Goal: Task Accomplishment & Management: Use online tool/utility

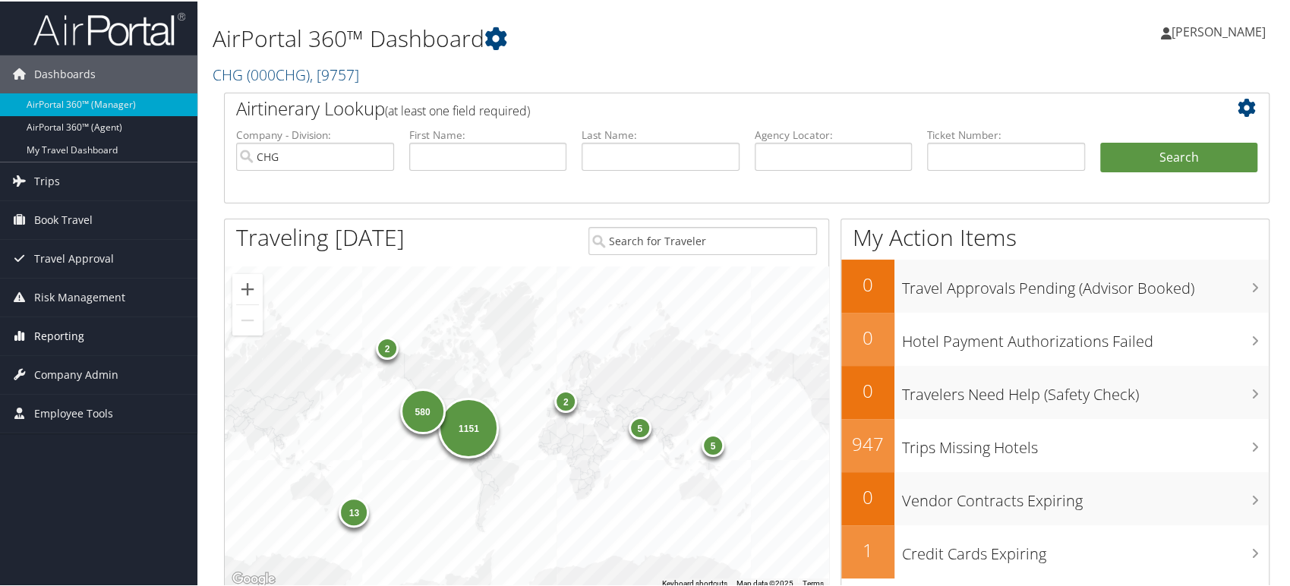
click at [74, 336] on span "Reporting" at bounding box center [59, 335] width 50 height 38
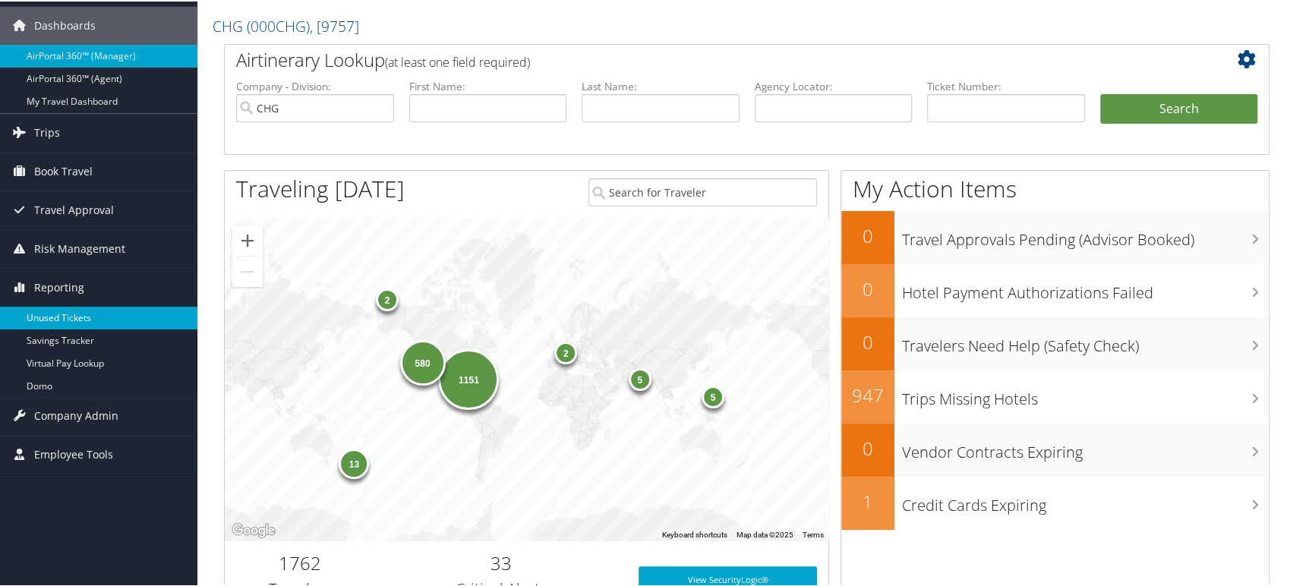
scroll to position [169, 0]
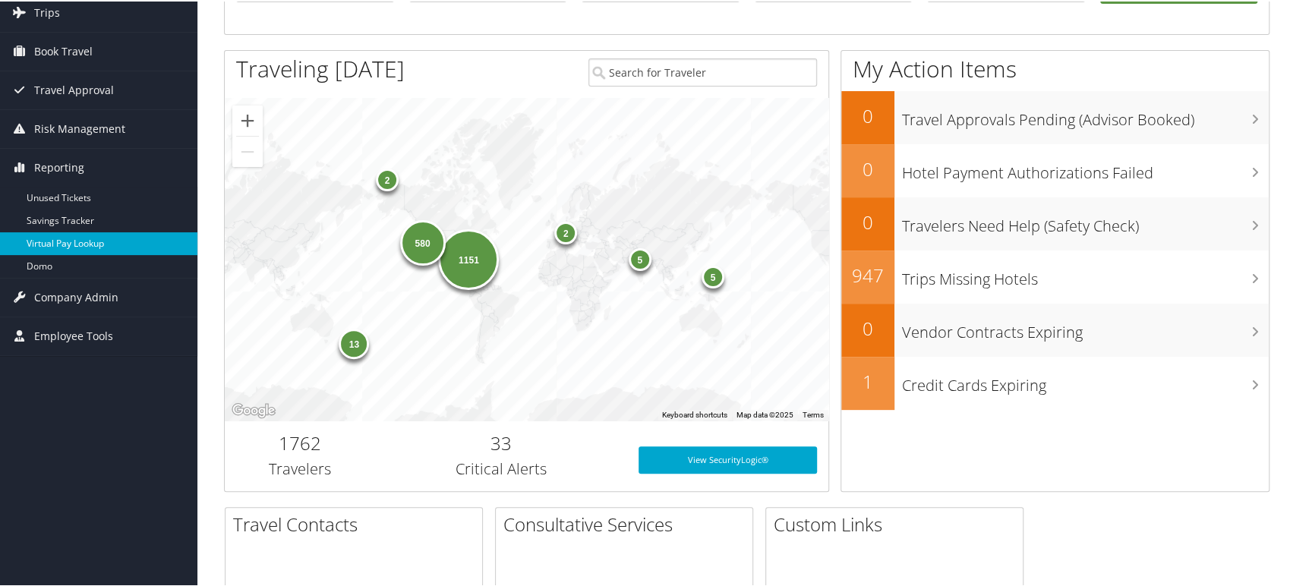
click at [79, 247] on link "Virtual Pay Lookup" at bounding box center [98, 242] width 197 height 23
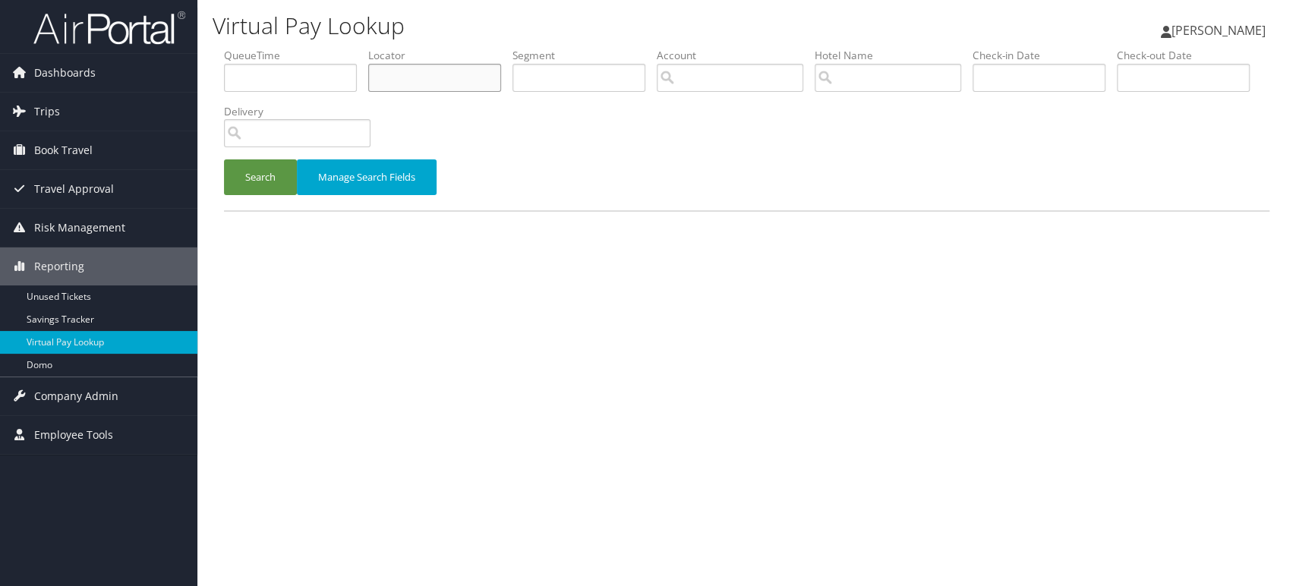
click at [429, 69] on input "text" at bounding box center [434, 78] width 133 height 28
click at [430, 71] on input "text" at bounding box center [434, 78] width 133 height 28
click at [122, 37] on img at bounding box center [109, 28] width 152 height 36
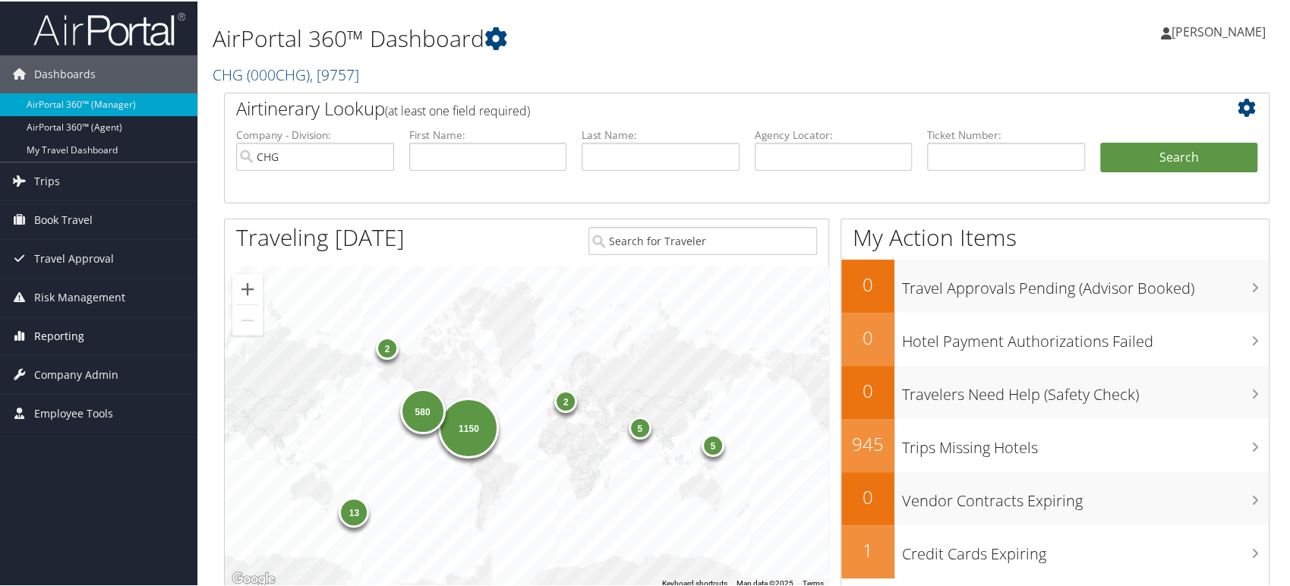
click at [60, 341] on span "Reporting" at bounding box center [59, 335] width 50 height 38
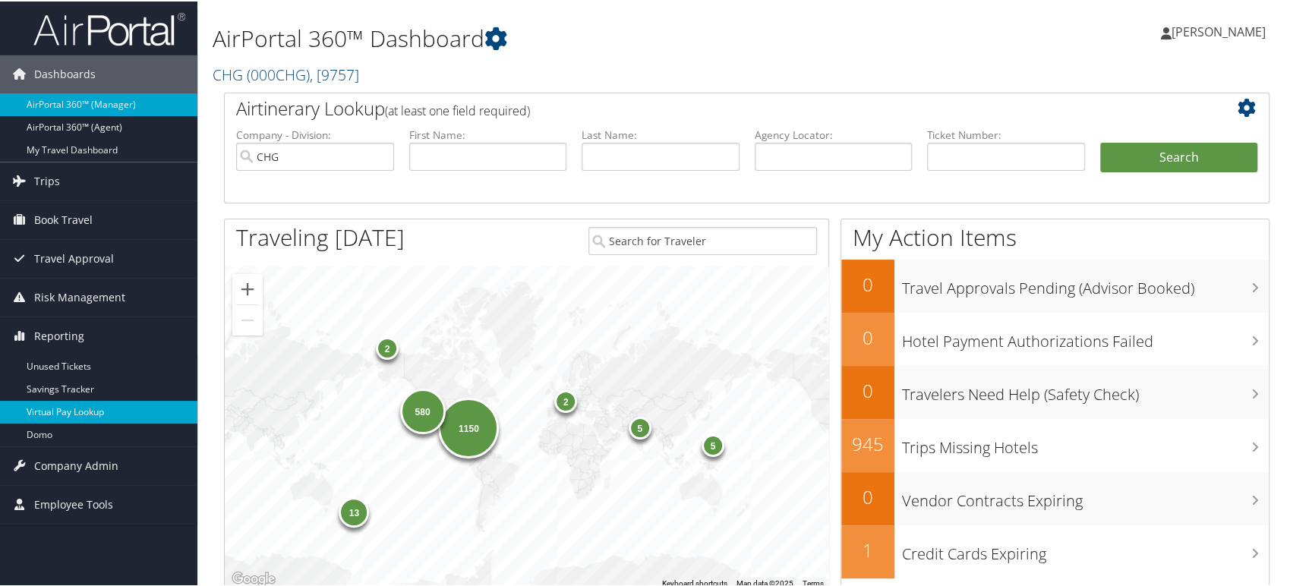
click at [61, 411] on link "Virtual Pay Lookup" at bounding box center [98, 410] width 197 height 23
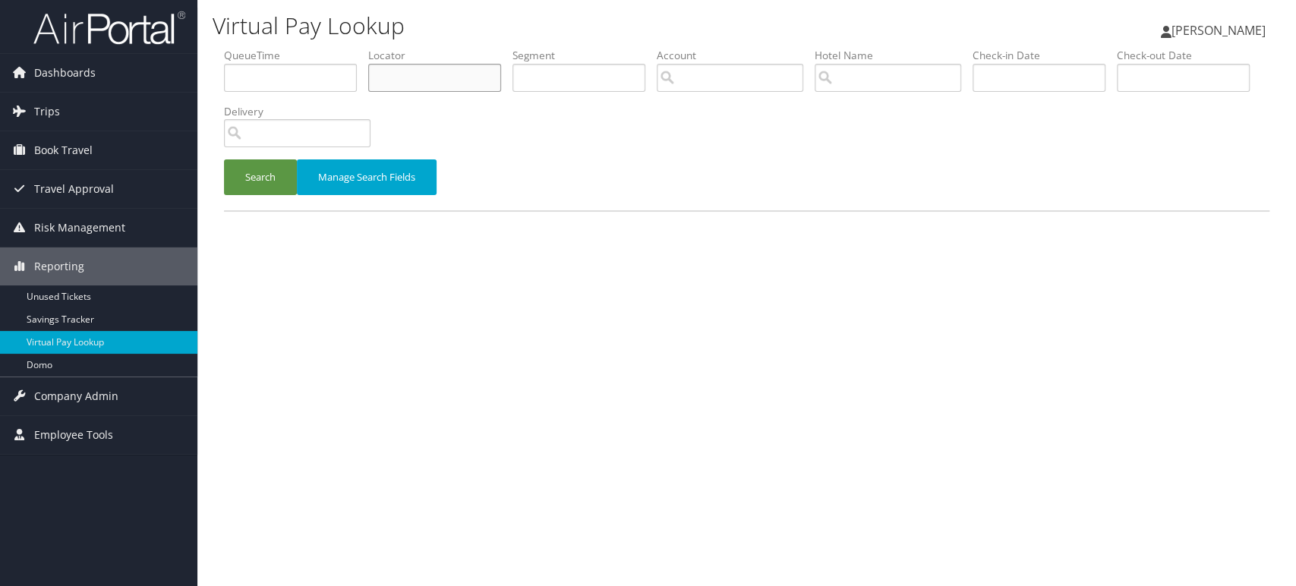
click at [386, 76] on input "text" at bounding box center [434, 78] width 133 height 28
paste input "AQTUNL"
type input "AQTUNL"
click at [260, 165] on button "Search" at bounding box center [260, 177] width 73 height 36
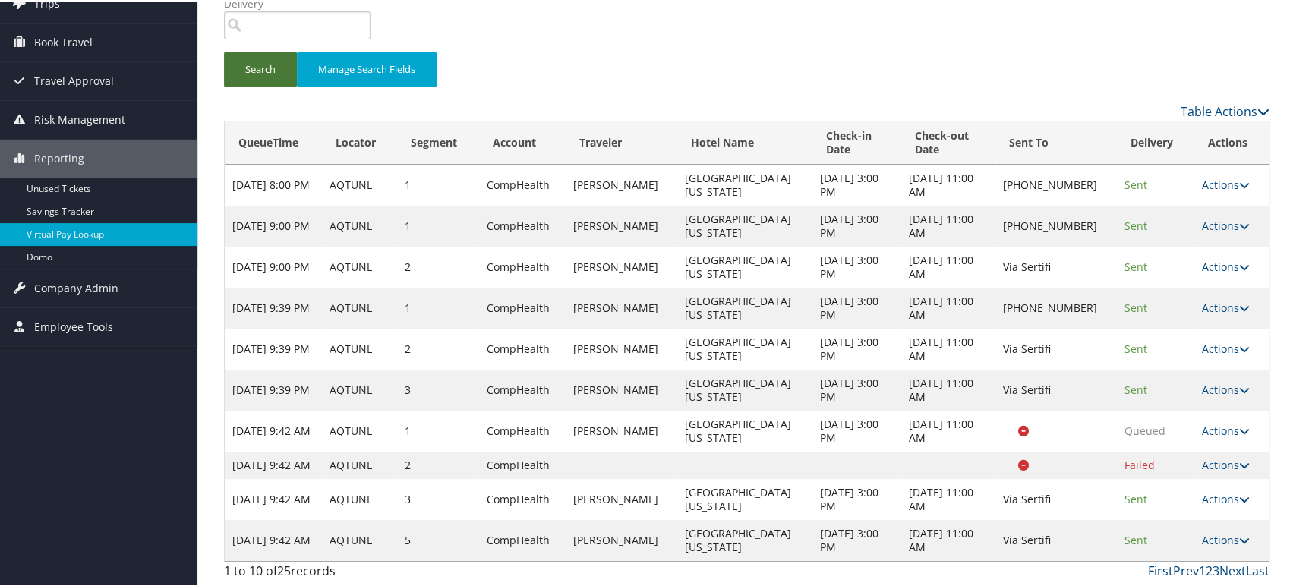
scroll to position [121, 0]
click at [1246, 571] on link "Last" at bounding box center [1258, 569] width 24 height 17
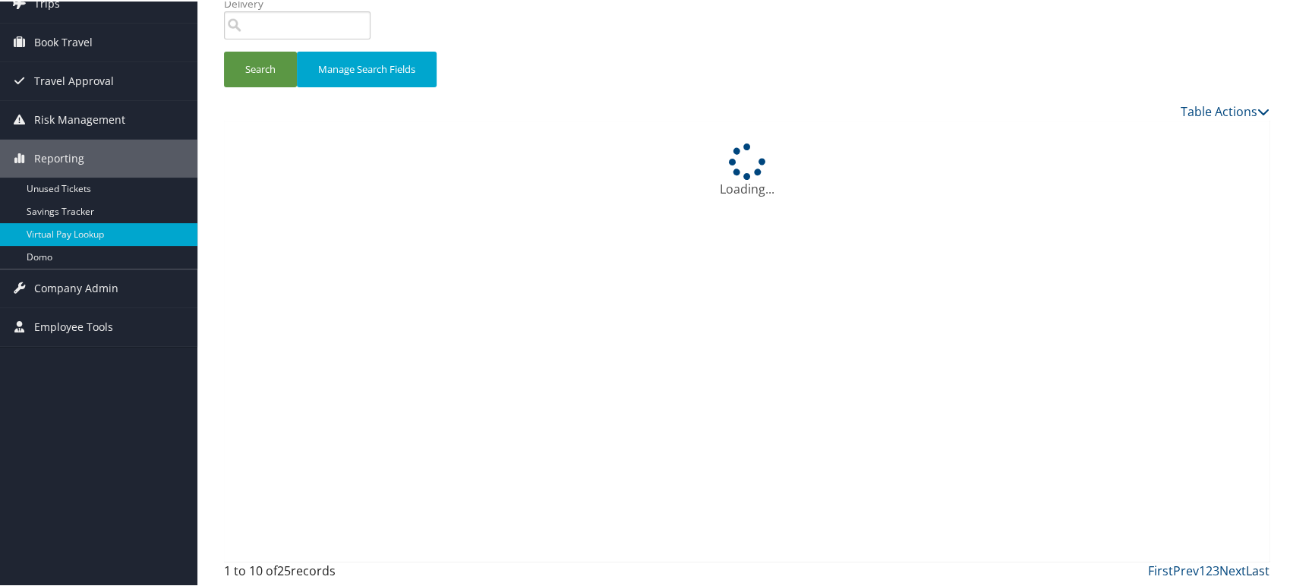
scroll to position [0, 0]
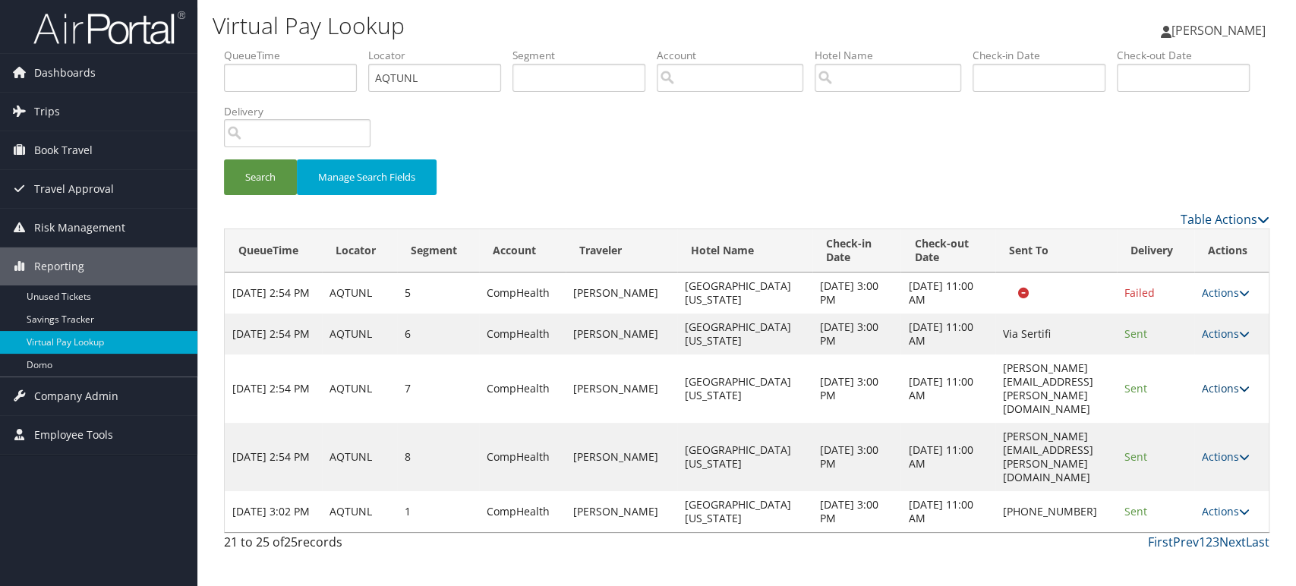
click at [1245, 381] on link "Actions" at bounding box center [1226, 388] width 48 height 14
click at [1206, 399] on link "Resend" at bounding box center [1204, 398] width 96 height 26
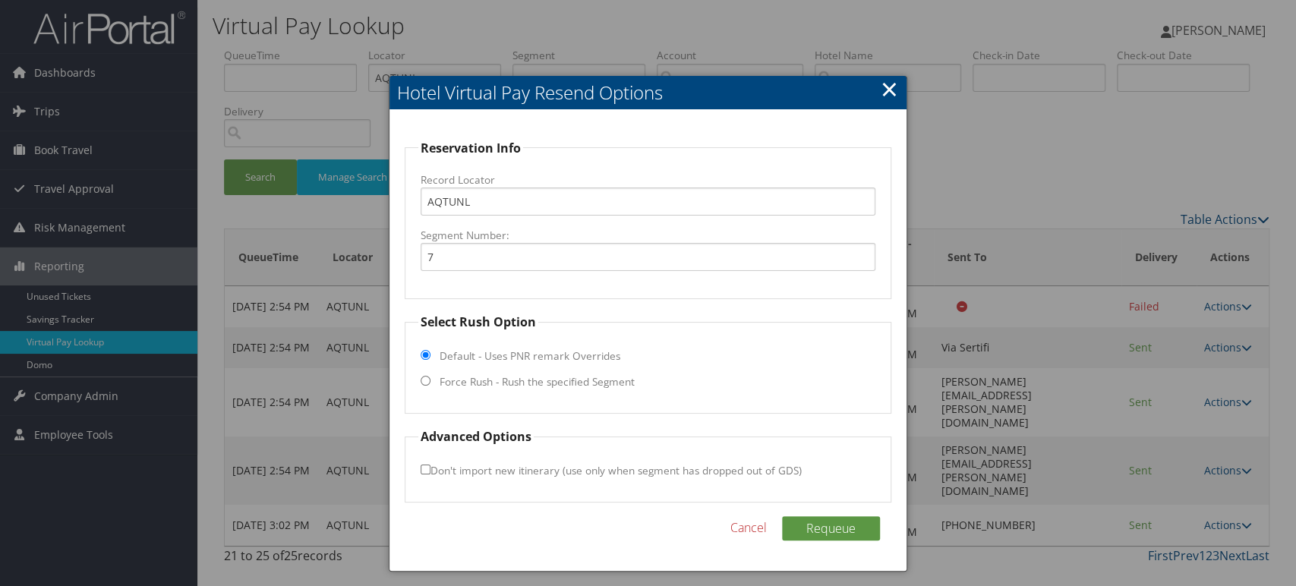
click at [421, 381] on input "Force Rush - Rush the specified Segment" at bounding box center [426, 381] width 10 height 10
radio input "true"
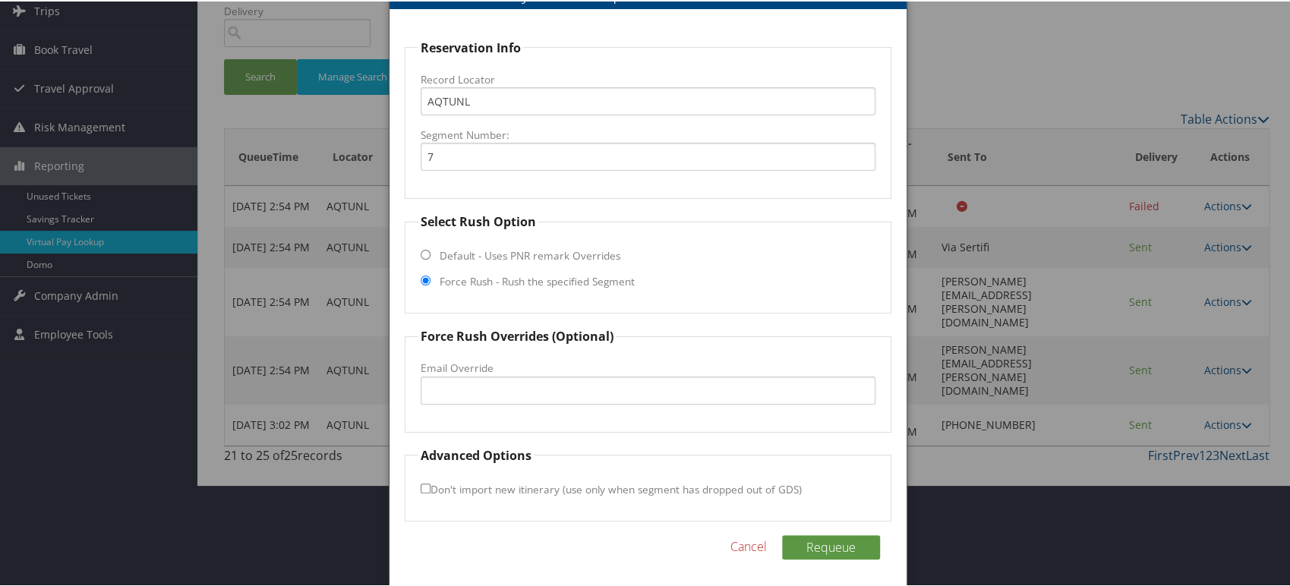
scroll to position [102, 0]
click at [745, 537] on link "Cancel" at bounding box center [748, 544] width 36 height 18
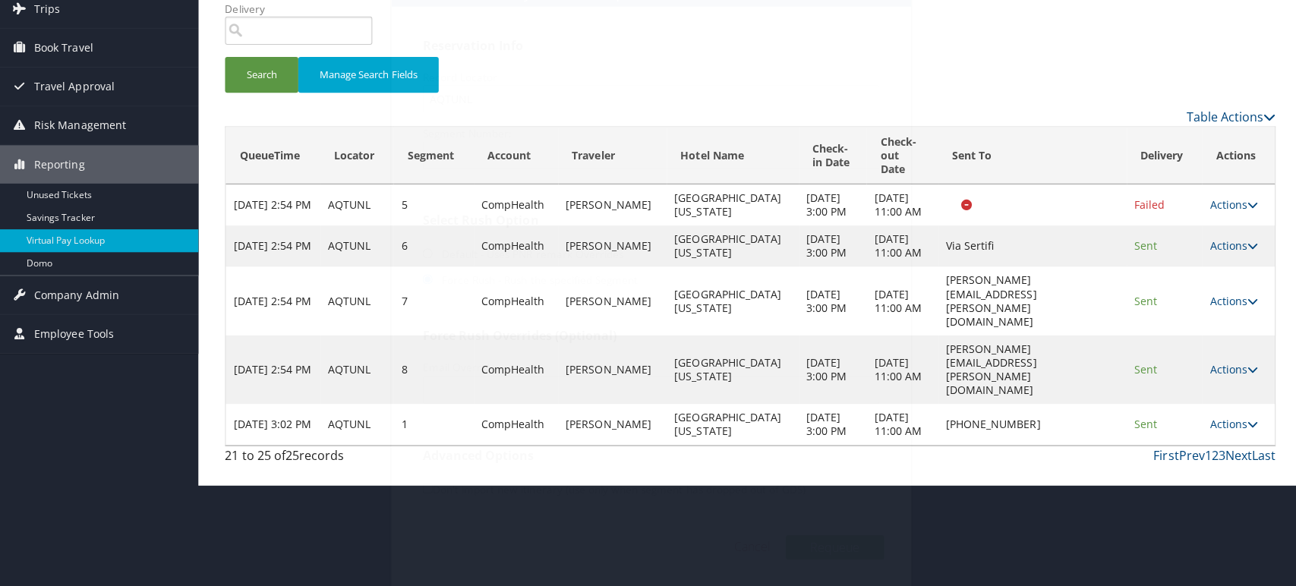
scroll to position [0, 0]
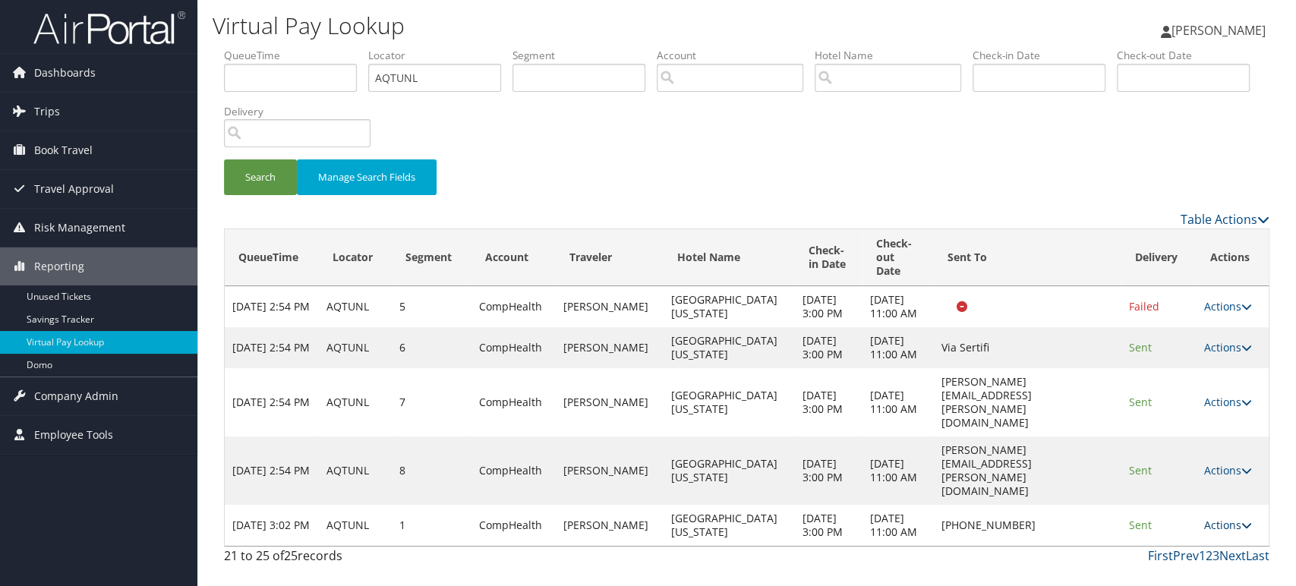
click at [1230, 518] on link "Actions" at bounding box center [1228, 525] width 48 height 14
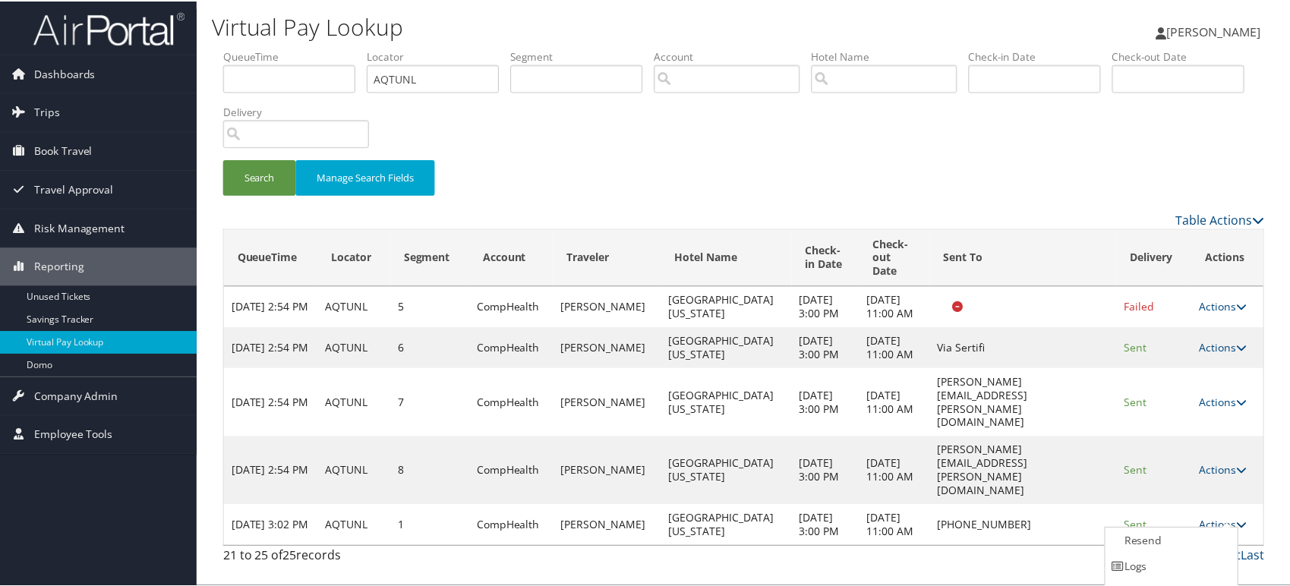
scroll to position [45, 0]
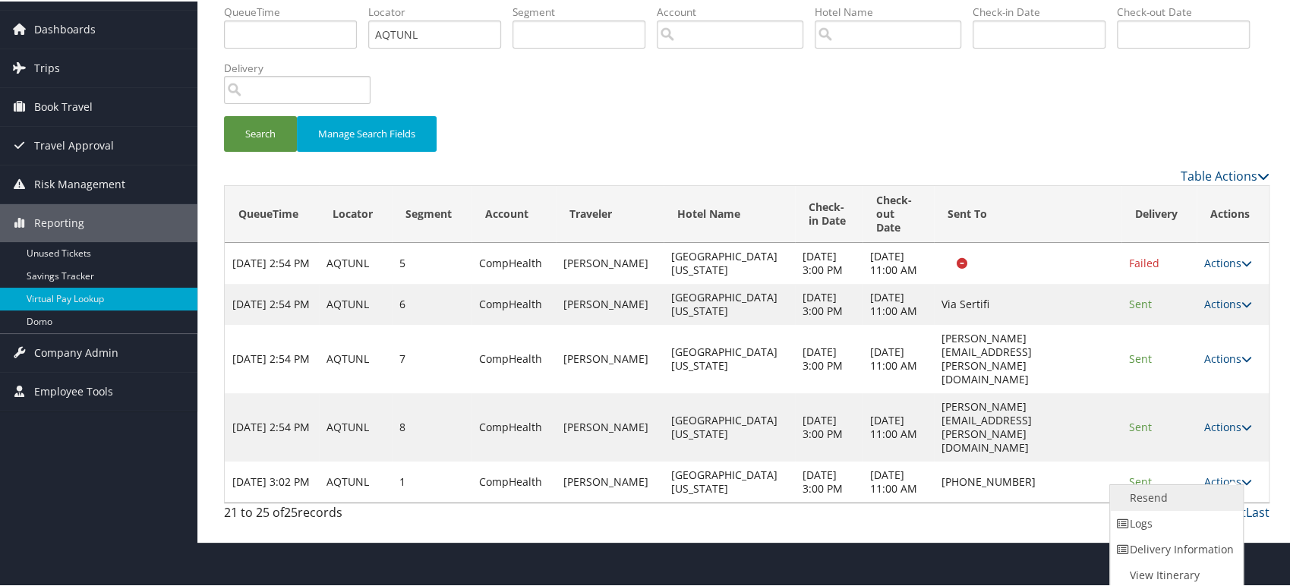
click at [1154, 501] on link "Resend" at bounding box center [1175, 497] width 130 height 26
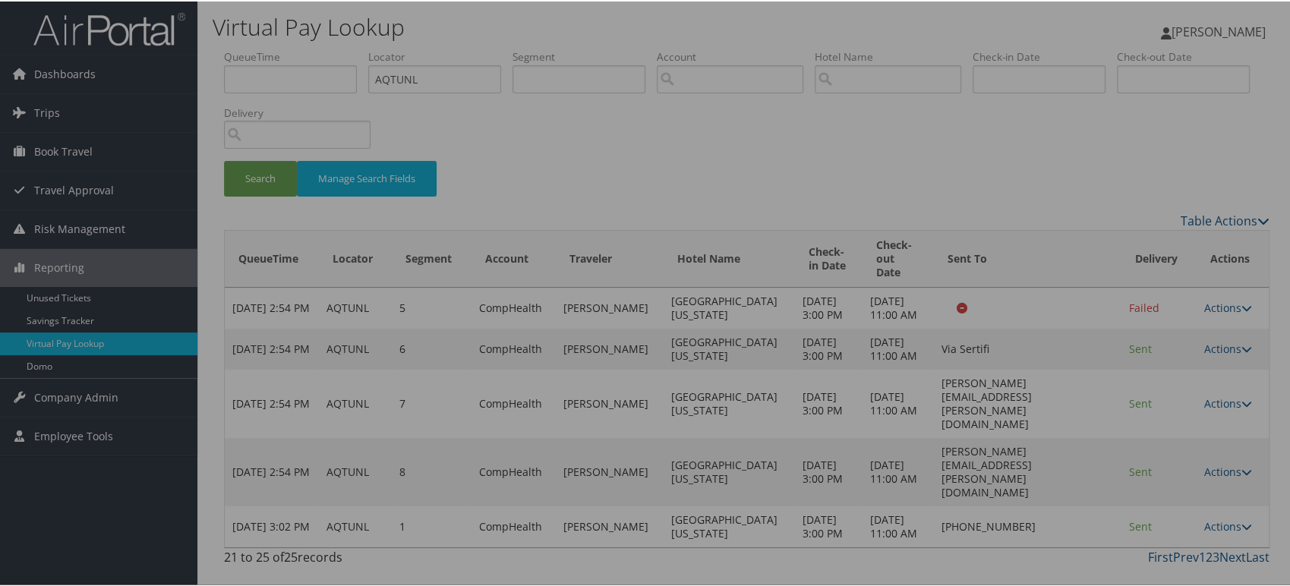
scroll to position [0, 0]
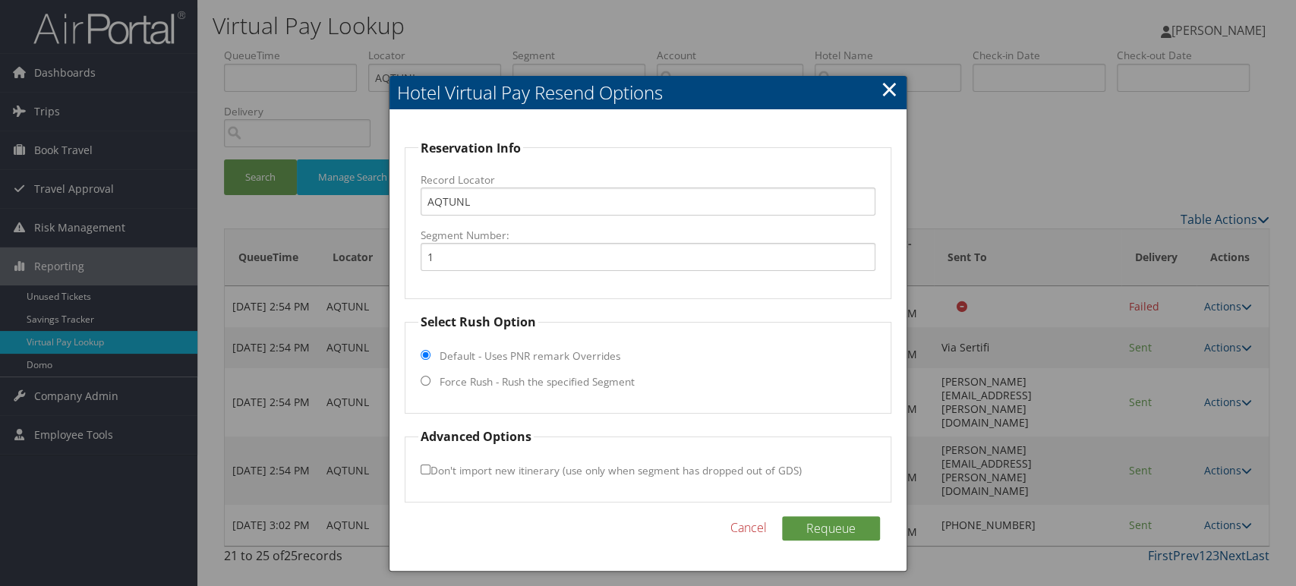
click at [894, 79] on link "×" at bounding box center [889, 89] width 17 height 30
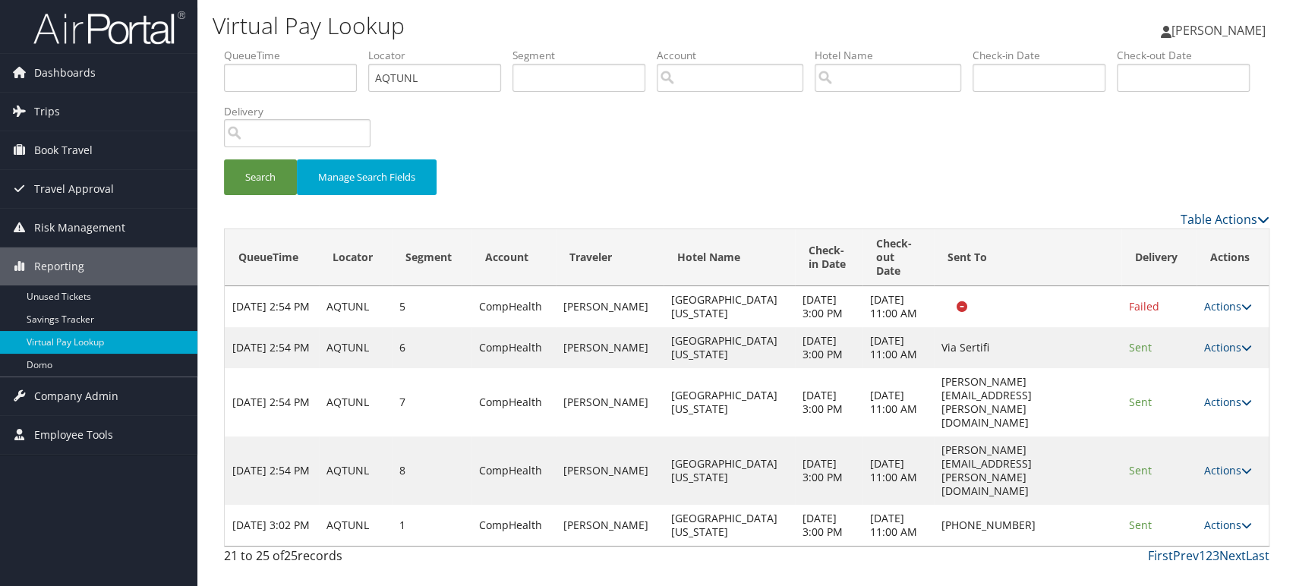
click at [1245, 471] on td "Actions Resend Logs View Itinerary" at bounding box center [1232, 471] width 72 height 68
click at [1241, 465] on icon at bounding box center [1246, 470] width 11 height 11
click at [1200, 484] on link "Resend" at bounding box center [1197, 487] width 96 height 26
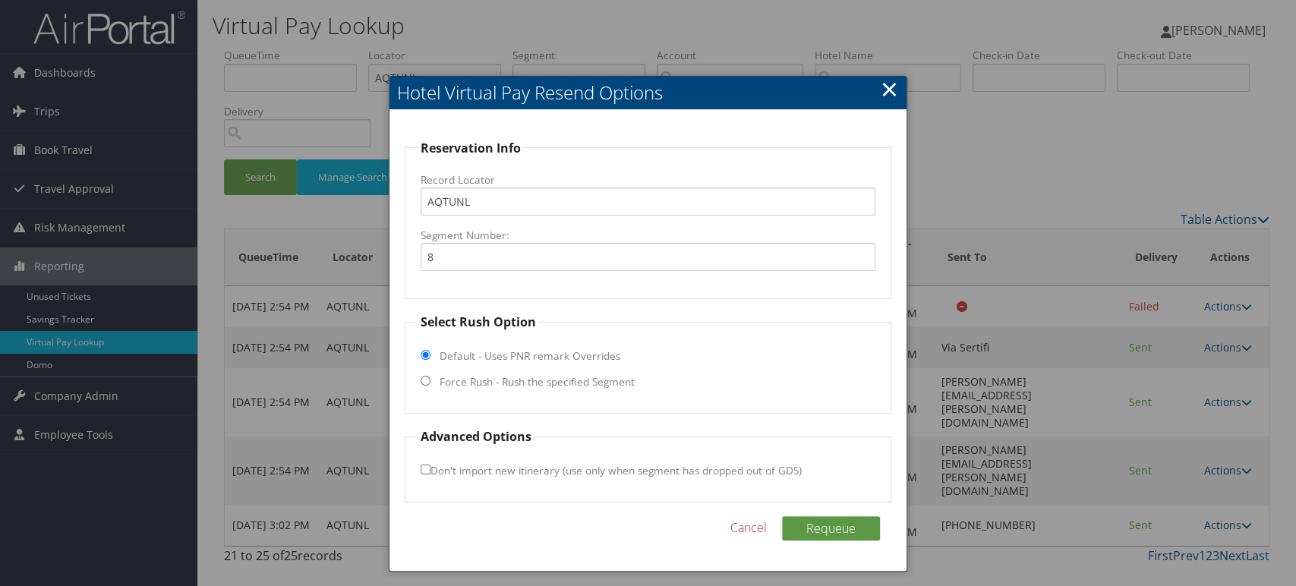
click at [427, 381] on input "Force Rush - Rush the specified Segment" at bounding box center [426, 381] width 10 height 10
radio input "true"
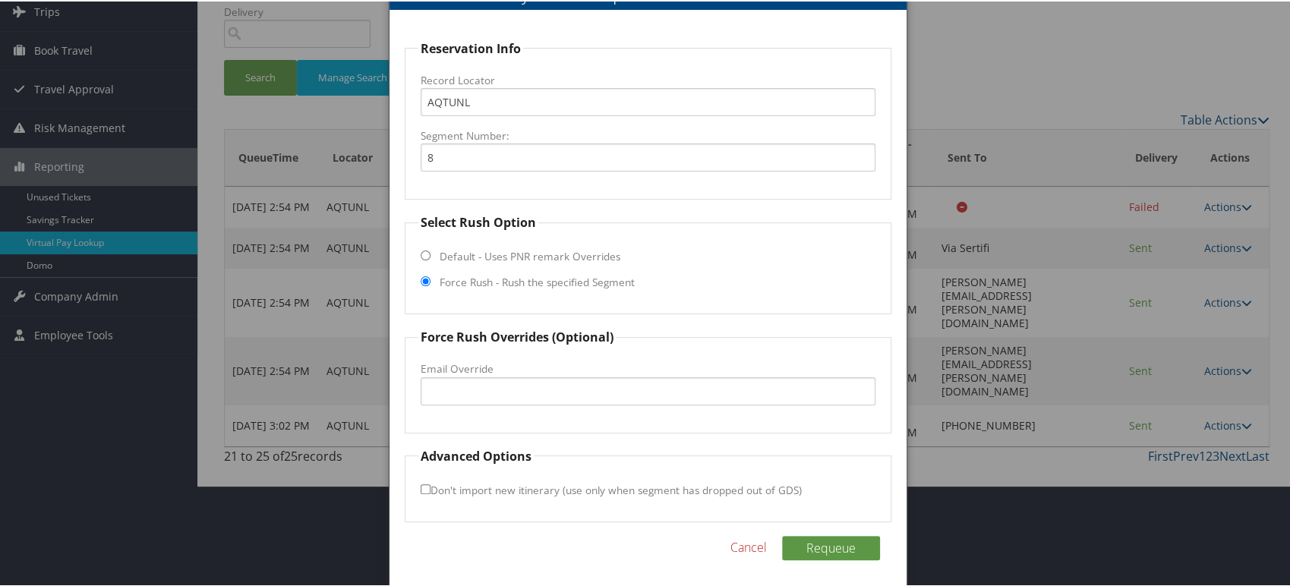
scroll to position [102, 0]
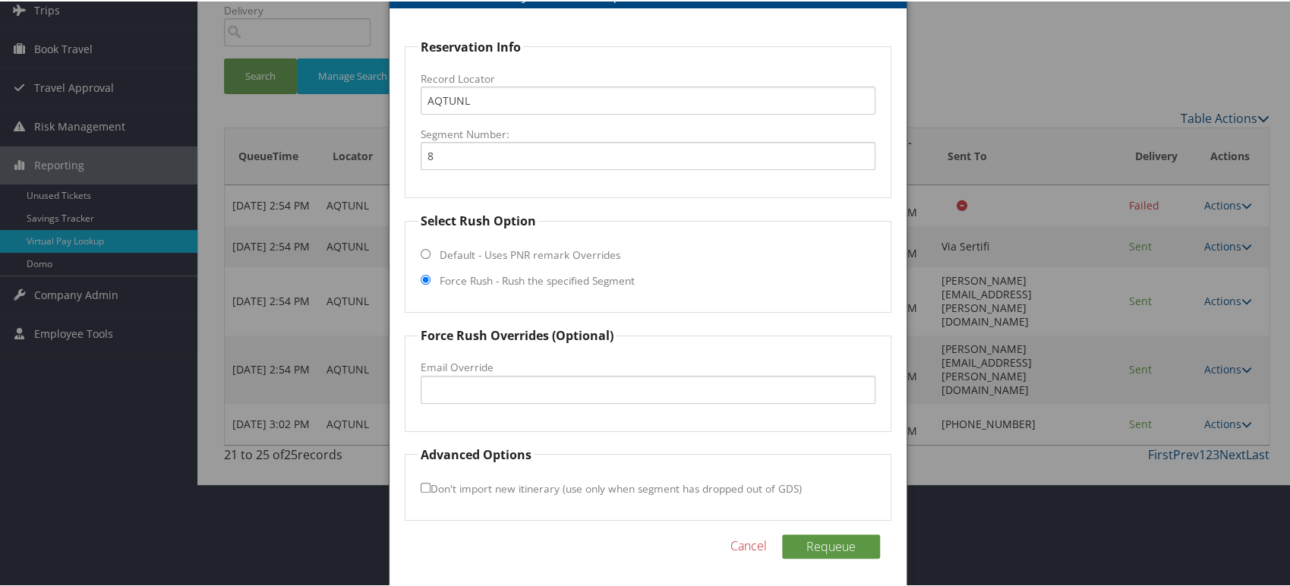
click at [745, 539] on link "Cancel" at bounding box center [748, 544] width 36 height 18
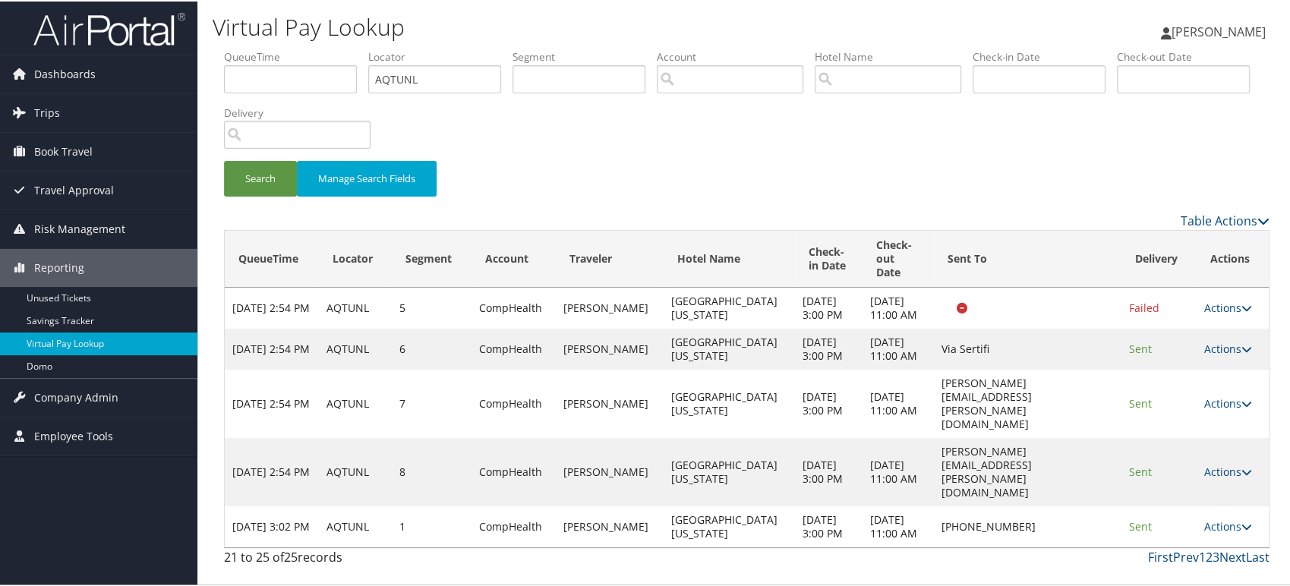
scroll to position [0, 0]
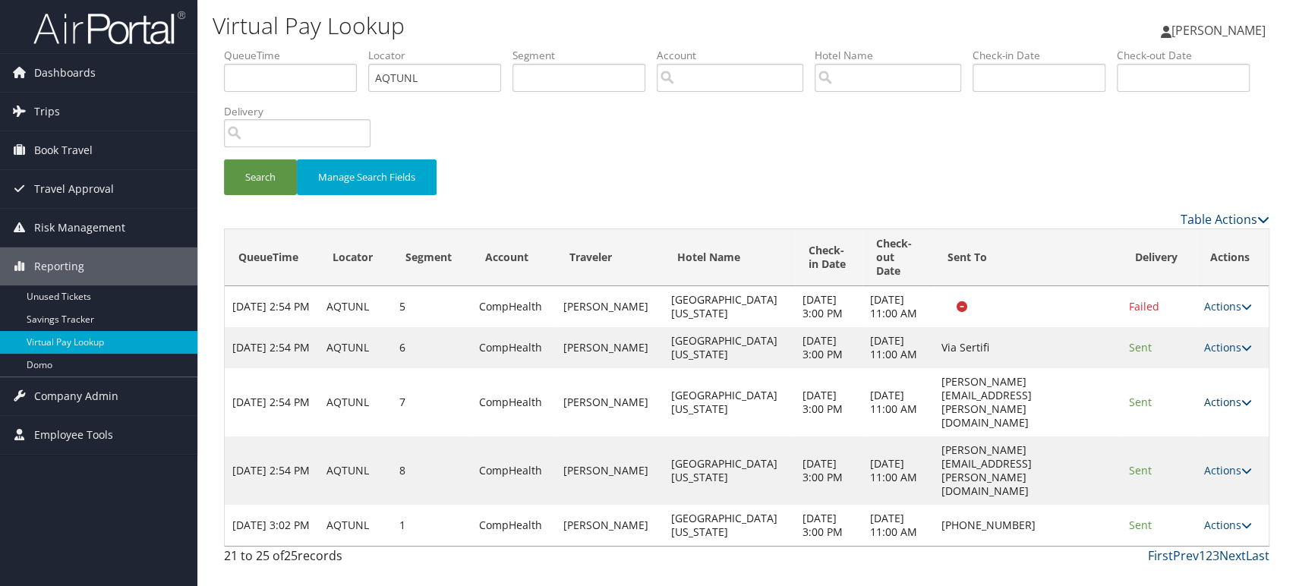
click at [1245, 408] on icon at bounding box center [1246, 402] width 11 height 11
click at [1187, 457] on link "Logs" at bounding box center [1197, 458] width 96 height 26
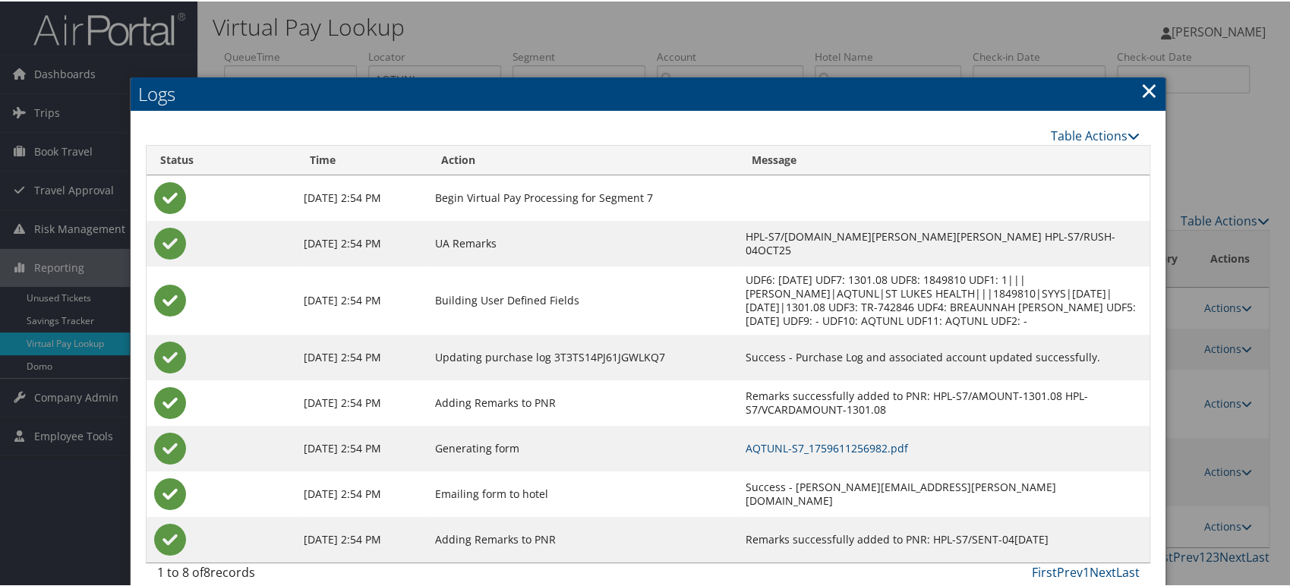
click at [1139, 93] on link "×" at bounding box center [1147, 89] width 17 height 30
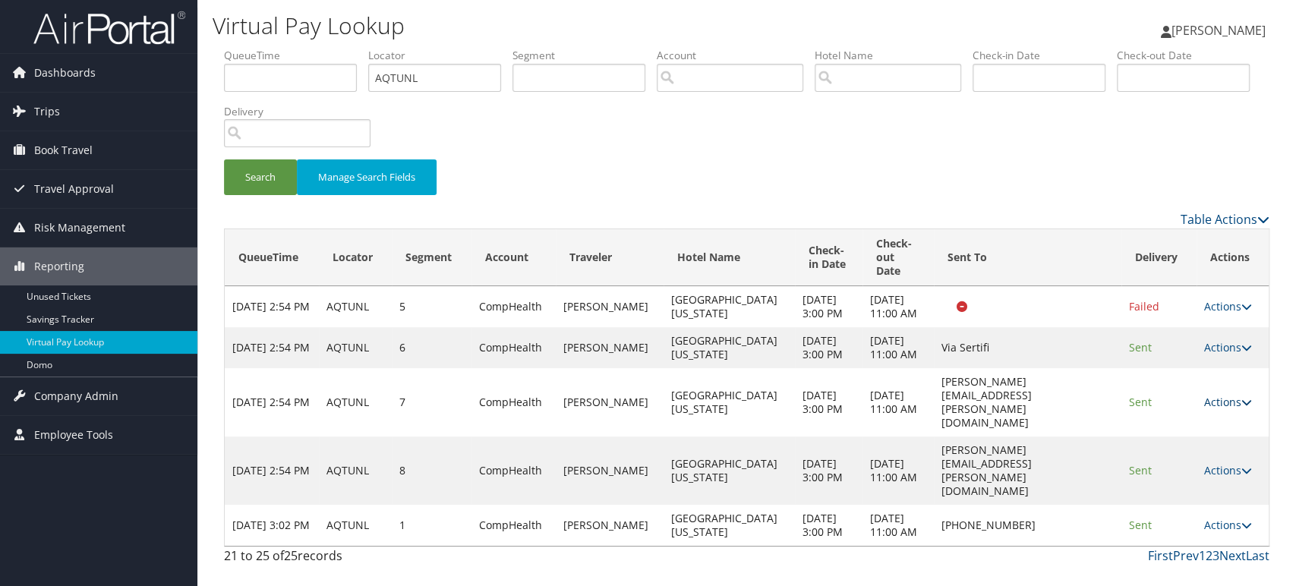
click at [1246, 408] on icon at bounding box center [1246, 402] width 11 height 11
click at [1190, 454] on link "Logs" at bounding box center [1197, 458] width 96 height 26
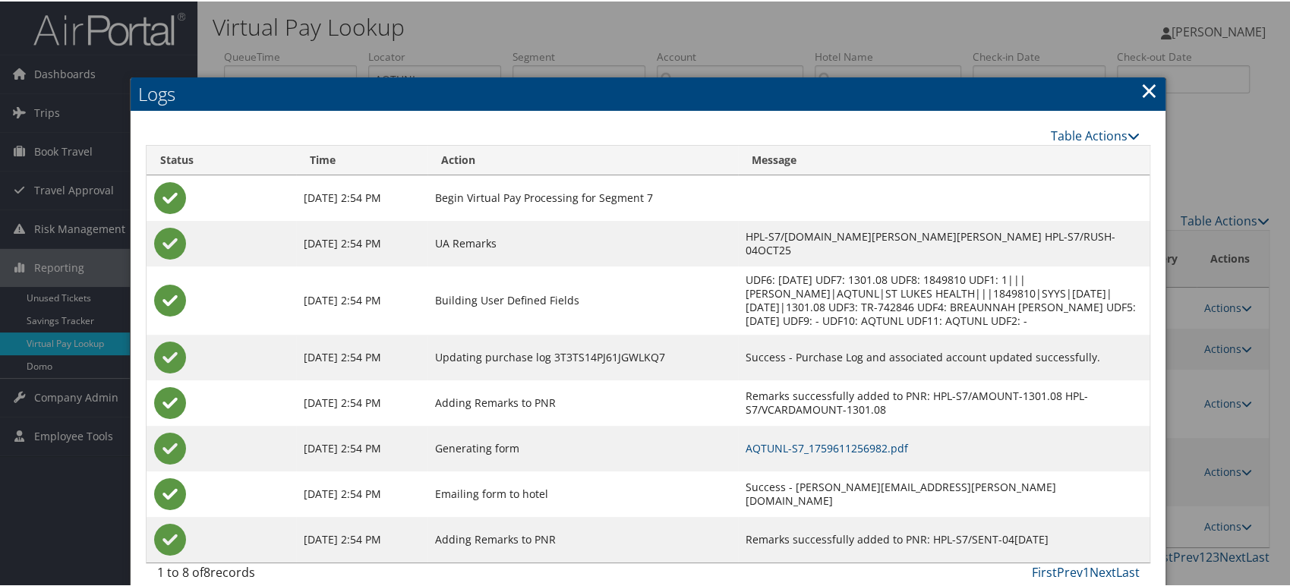
drag, startPoint x: 809, startPoint y: 443, endPoint x: 1052, endPoint y: 92, distance: 427.3
click at [1052, 92] on h2 "Logs" at bounding box center [648, 92] width 1035 height 33
click at [1139, 90] on link "×" at bounding box center [1147, 89] width 17 height 30
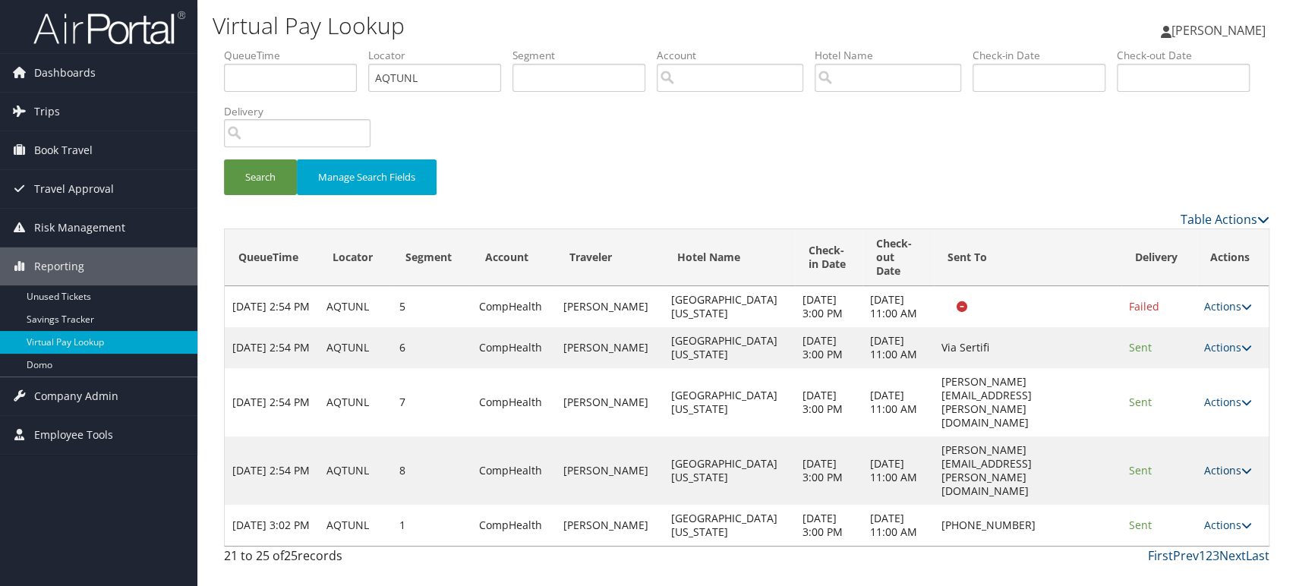
click at [1243, 465] on icon at bounding box center [1246, 470] width 11 height 11
click at [1213, 506] on link "Logs" at bounding box center [1197, 513] width 96 height 26
